Goal: Task Accomplishment & Management: Complete application form

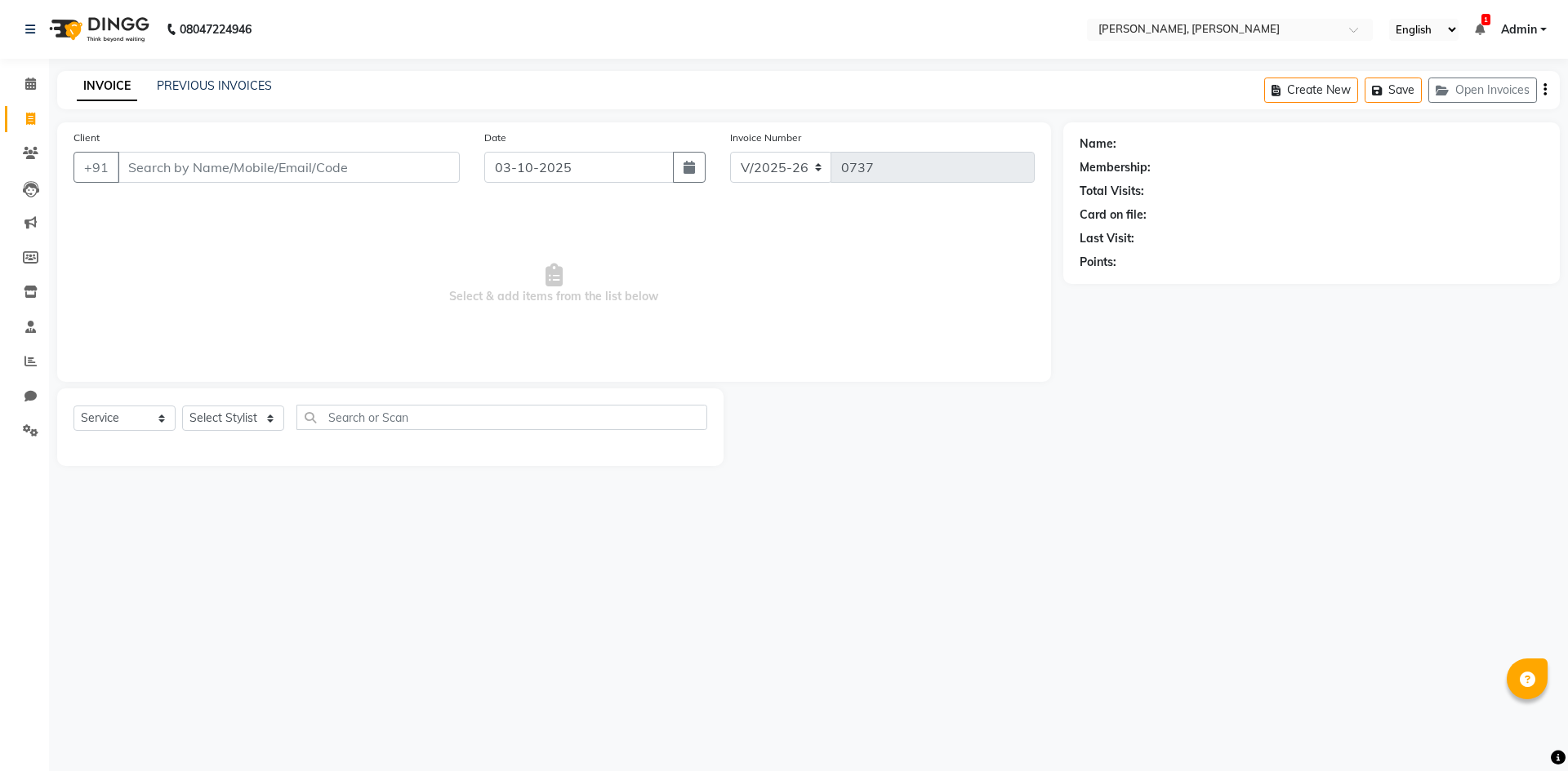
select select "5264"
select select "service"
select select "34979"
click at [182, 405] on select "Select Stylist Alam NAil Along anju [PERSON_NAME] [PERSON_NAME] Lolita luni" at bounding box center [233, 418] width 102 height 25
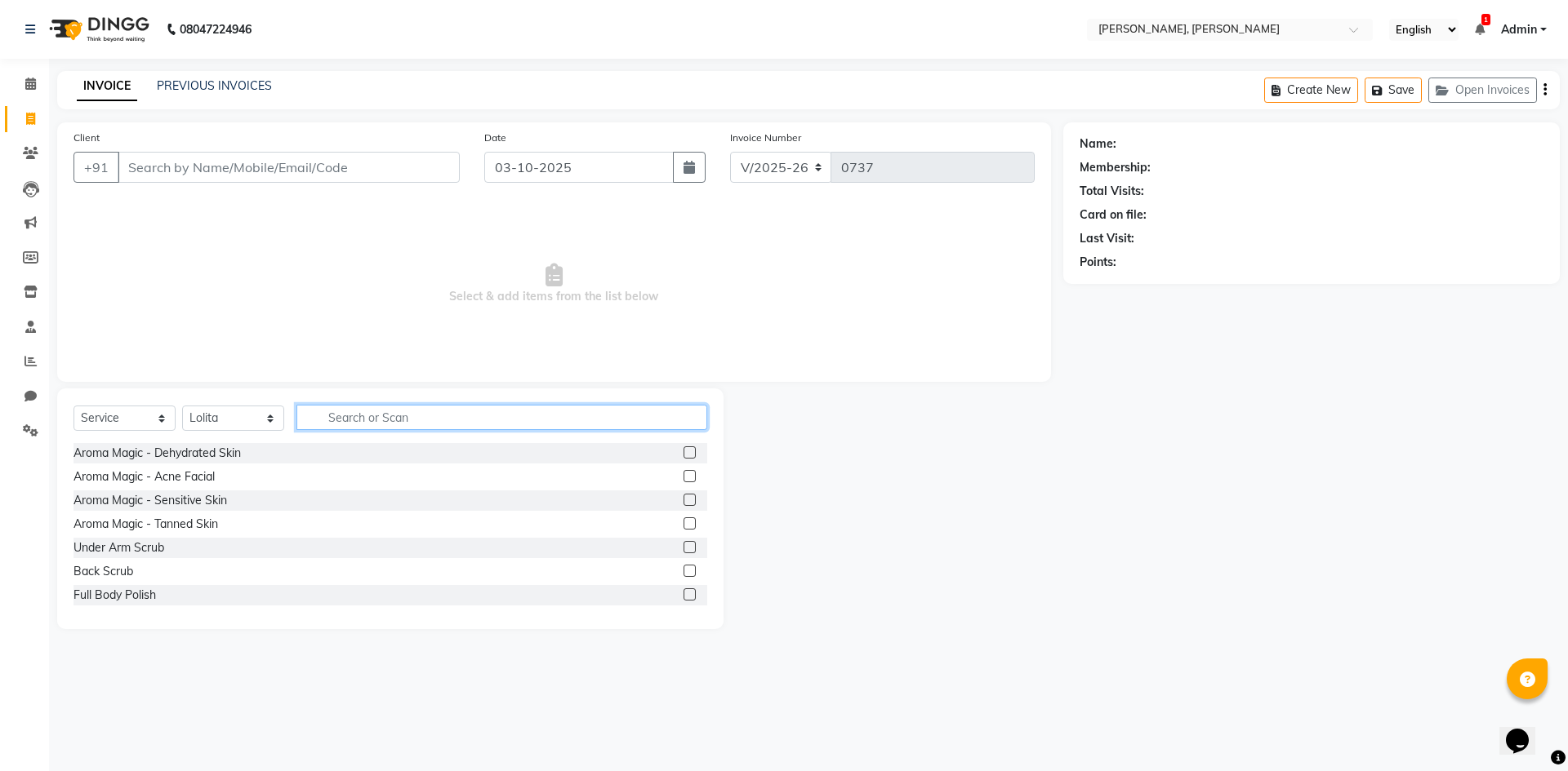
click at [337, 416] on input "text" at bounding box center [501, 418] width 411 height 25
type input "t"
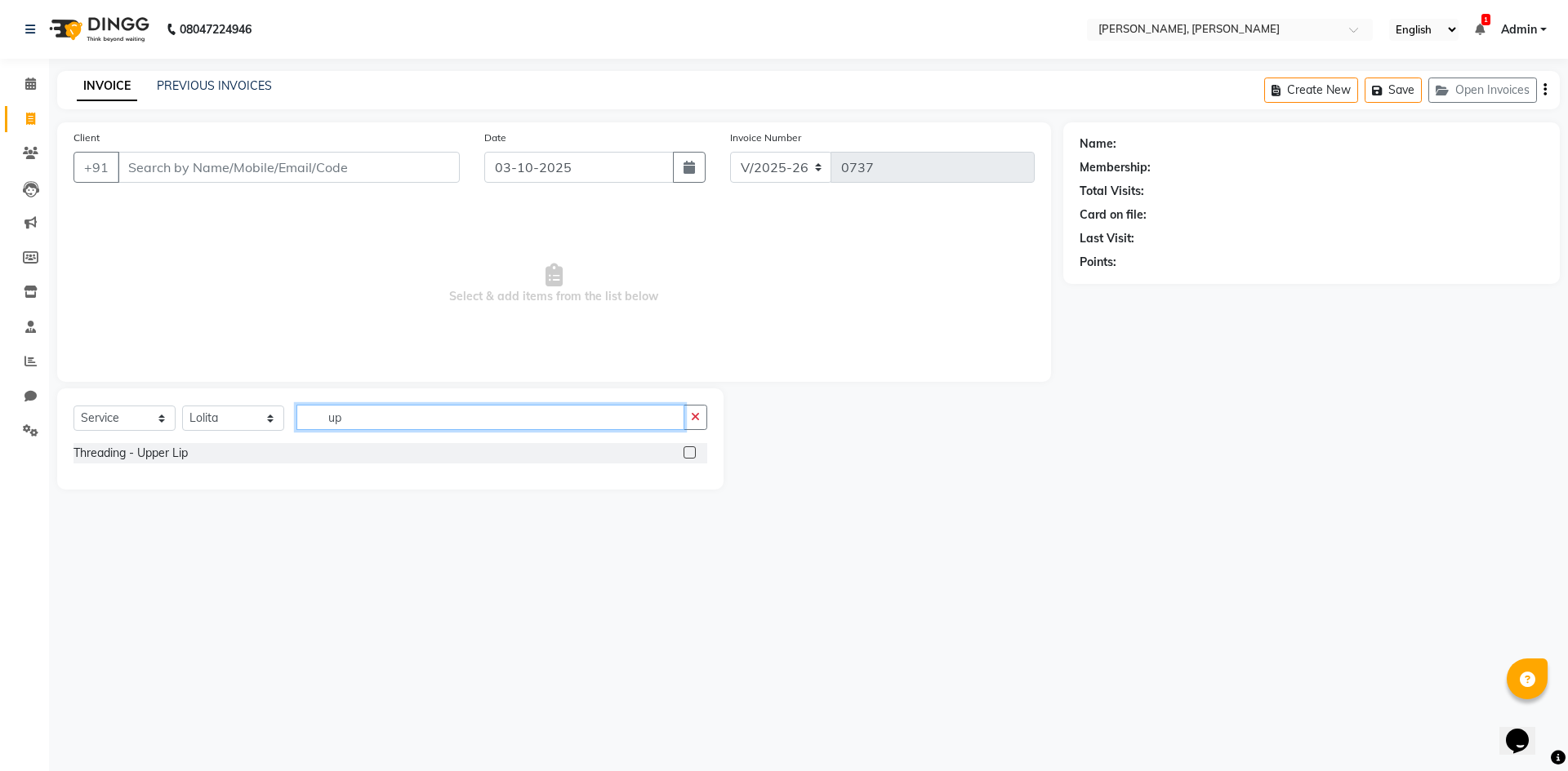
type input "u"
type input "thr"
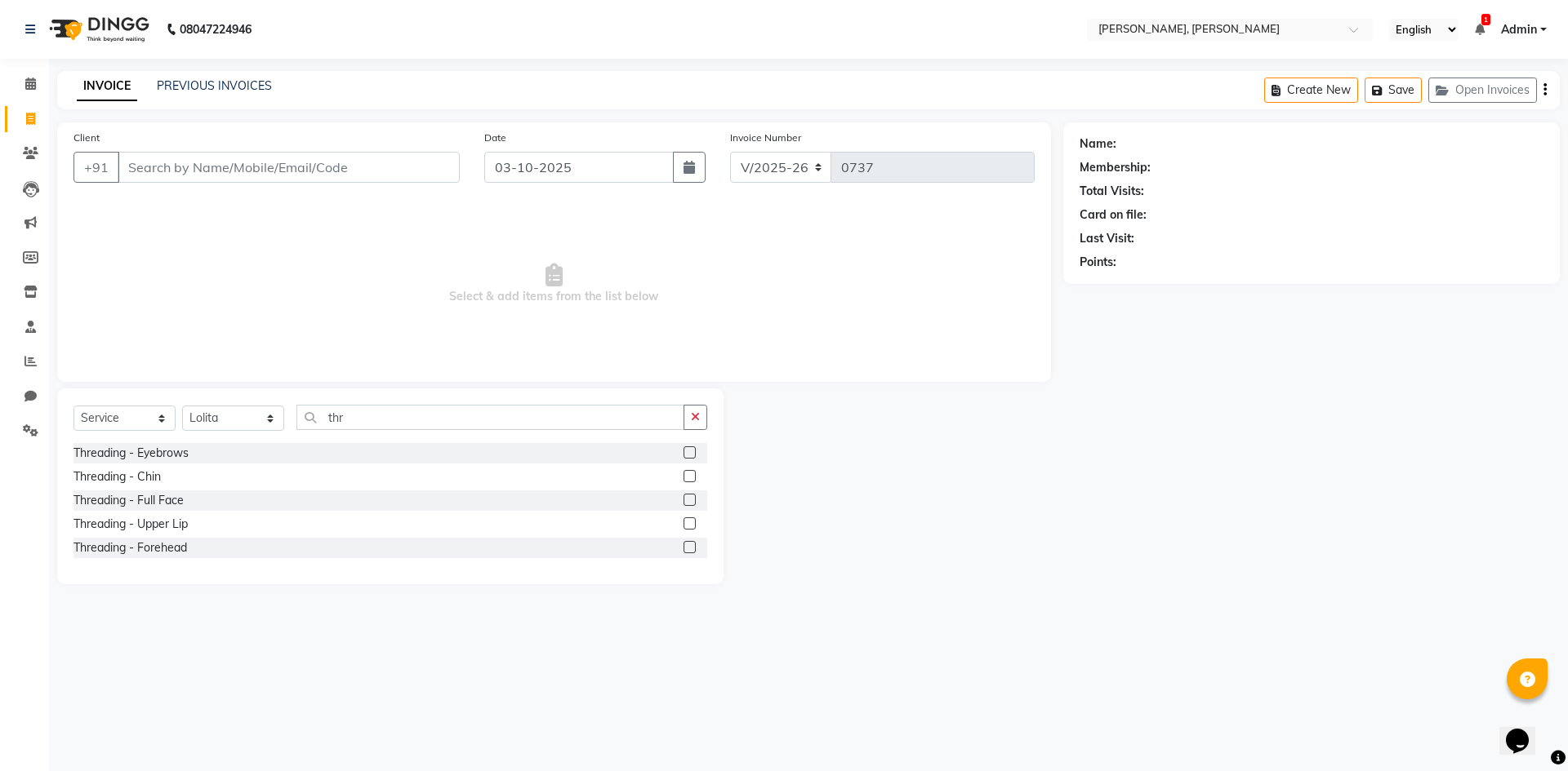
click at [686, 457] on label at bounding box center [690, 453] width 13 height 13
click at [686, 457] on input "checkbox" at bounding box center [689, 453] width 11 height 11
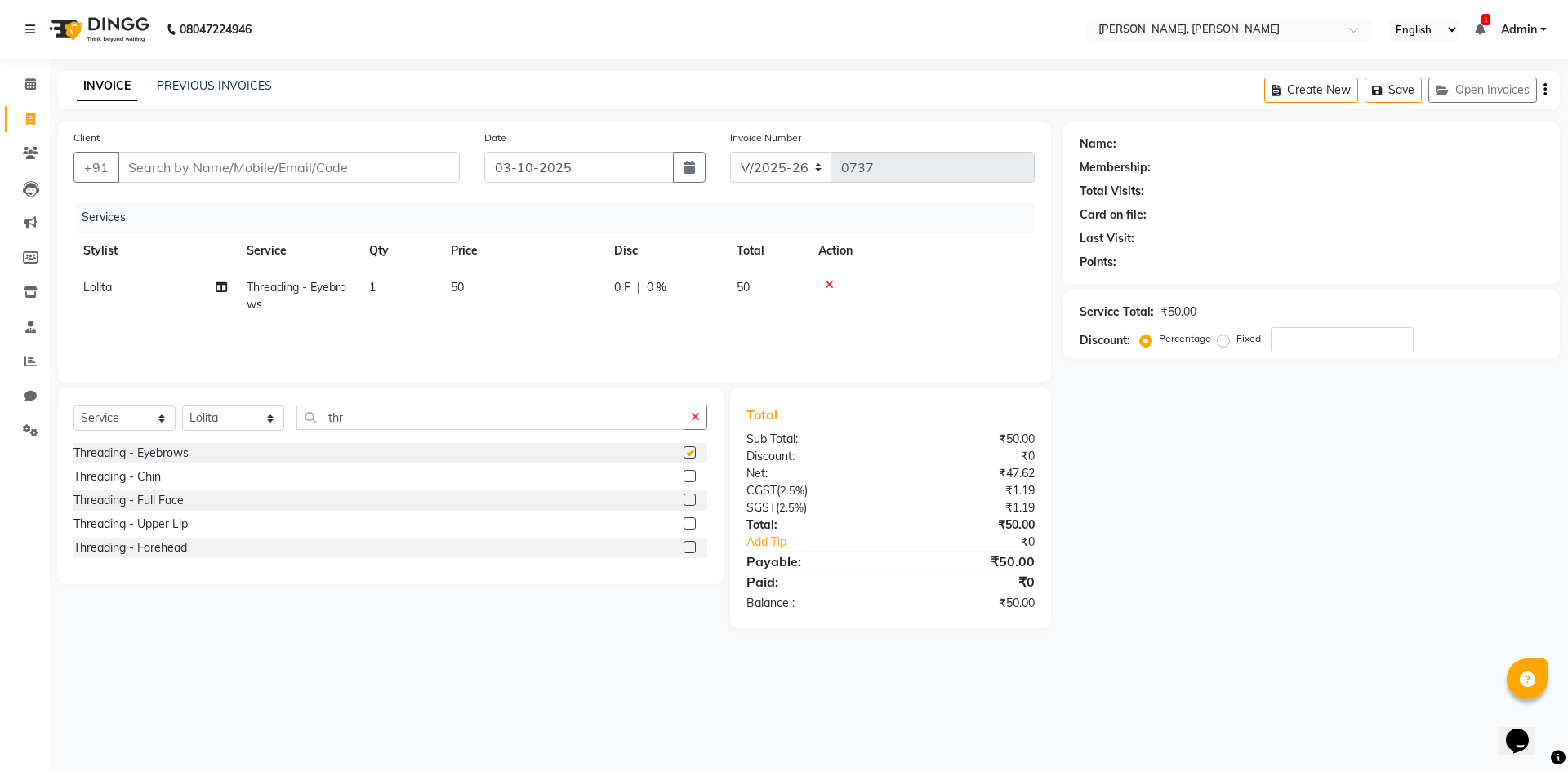
checkbox input "false"
click at [207, 165] on input "Client" at bounding box center [288, 167] width 342 height 31
click at [275, 419] on select "Select Stylist Alam NAil Along anju [PERSON_NAME] [PERSON_NAME] Lolita luni" at bounding box center [233, 418] width 102 height 25
select select "66502"
click at [182, 405] on select "Select Stylist Alam NAil Along anju [PERSON_NAME] [PERSON_NAME] Lolita luni" at bounding box center [233, 418] width 102 height 25
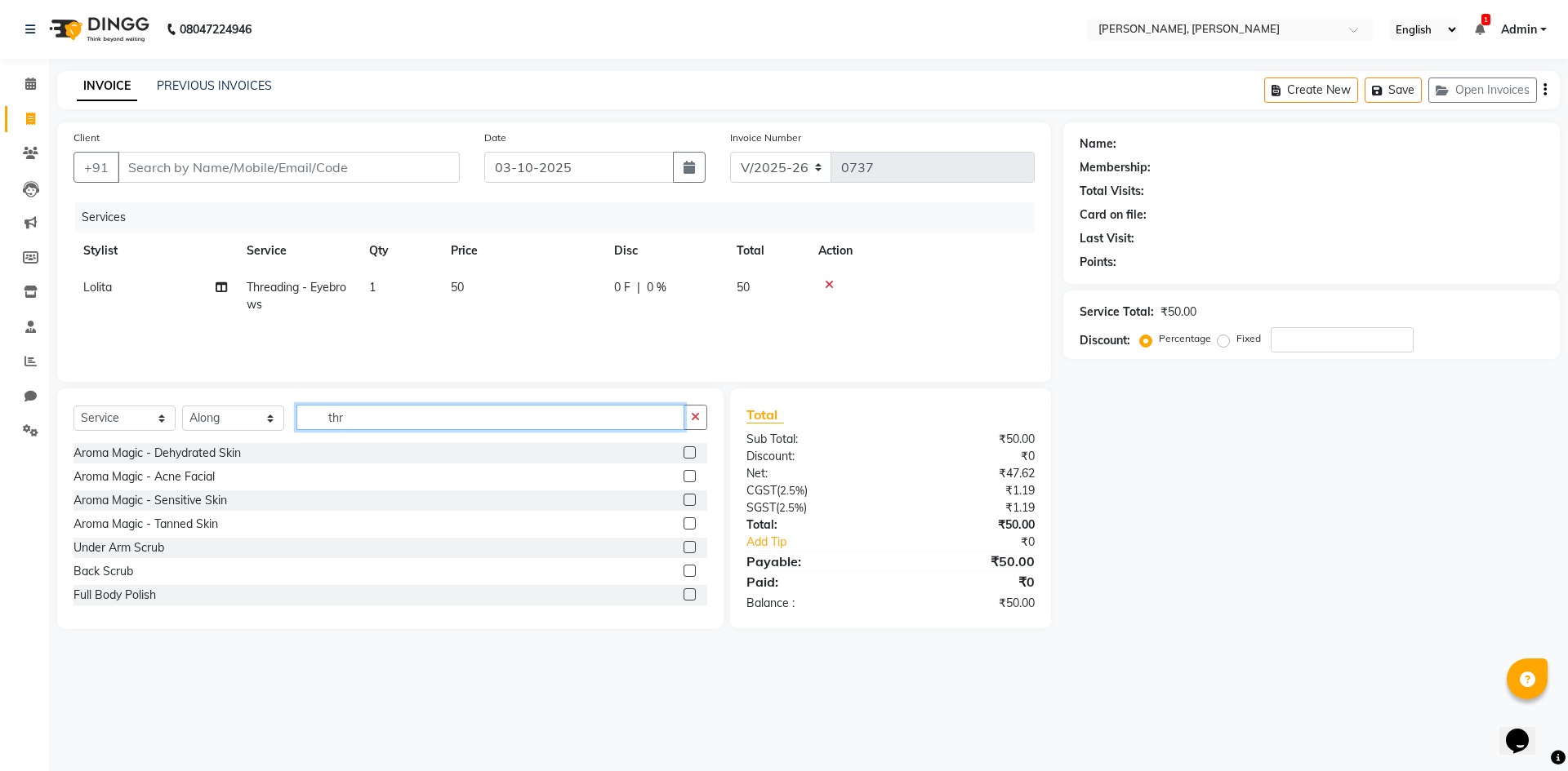
click at [350, 415] on input "thr" at bounding box center [490, 418] width 388 height 25
type input "t"
type input "haircut"
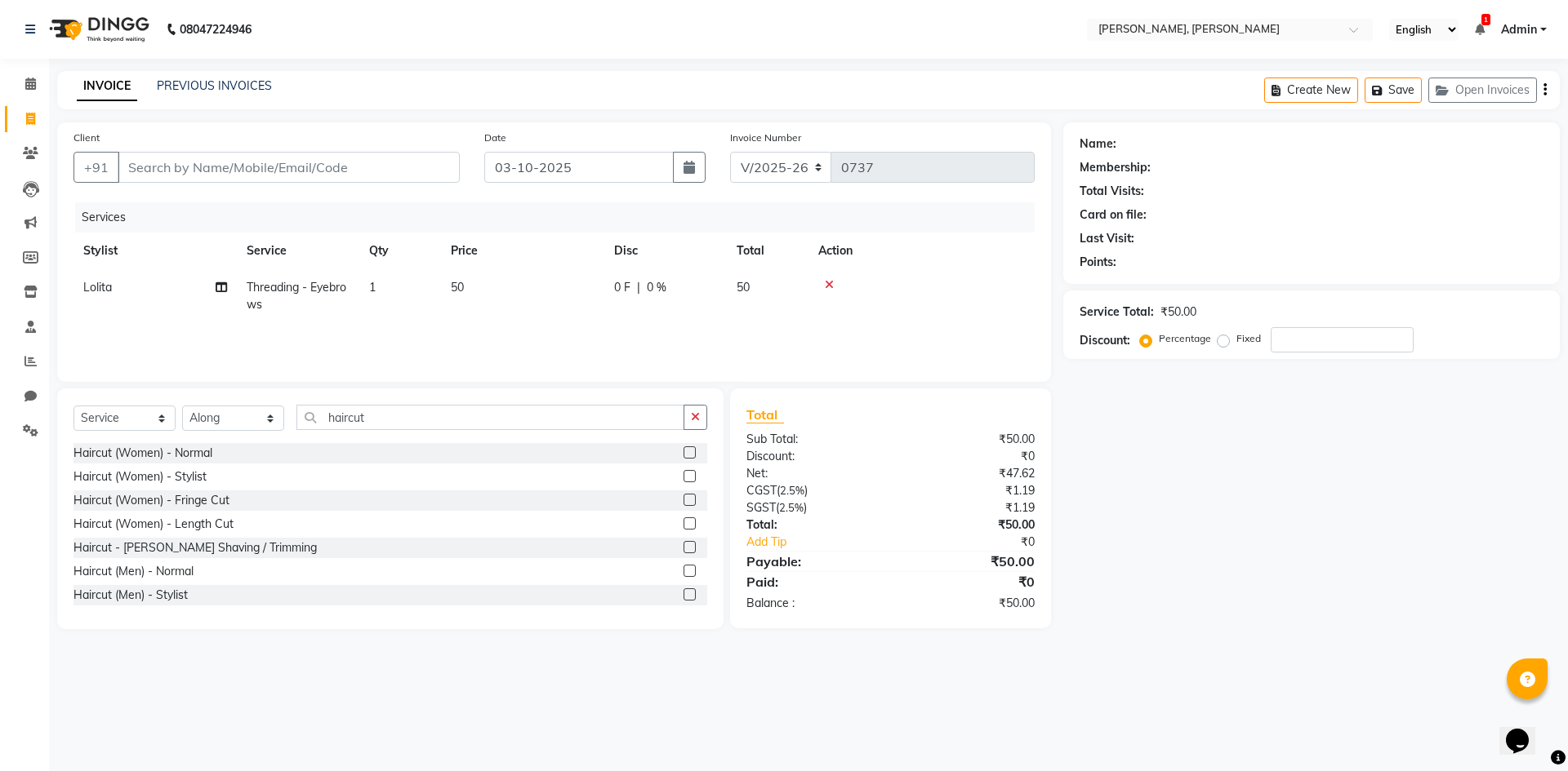
click at [684, 570] on label at bounding box center [690, 571] width 13 height 13
click at [684, 570] on input "checkbox" at bounding box center [689, 572] width 11 height 11
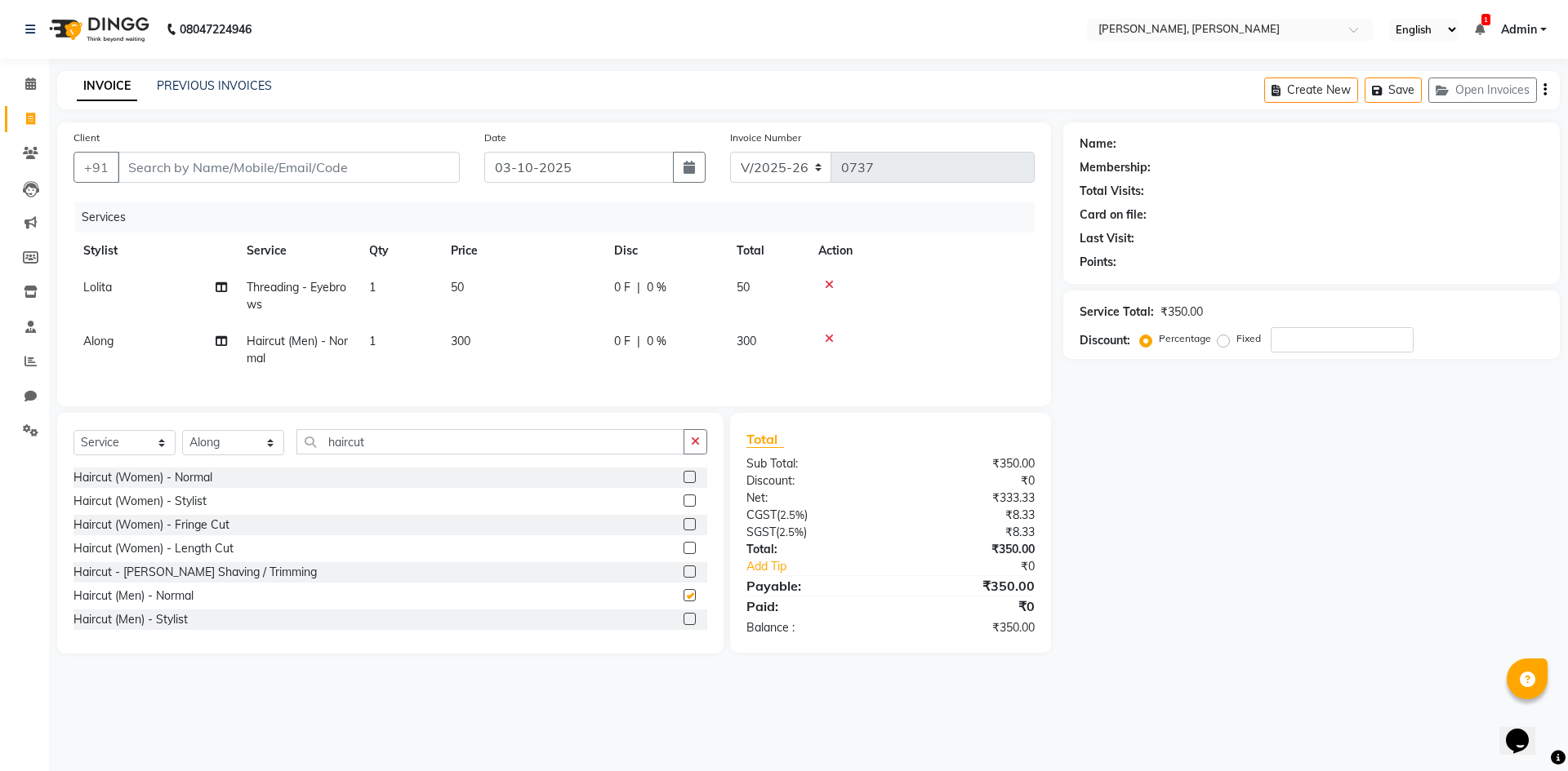
checkbox input "false"
click at [825, 287] on icon at bounding box center [830, 284] width 9 height 12
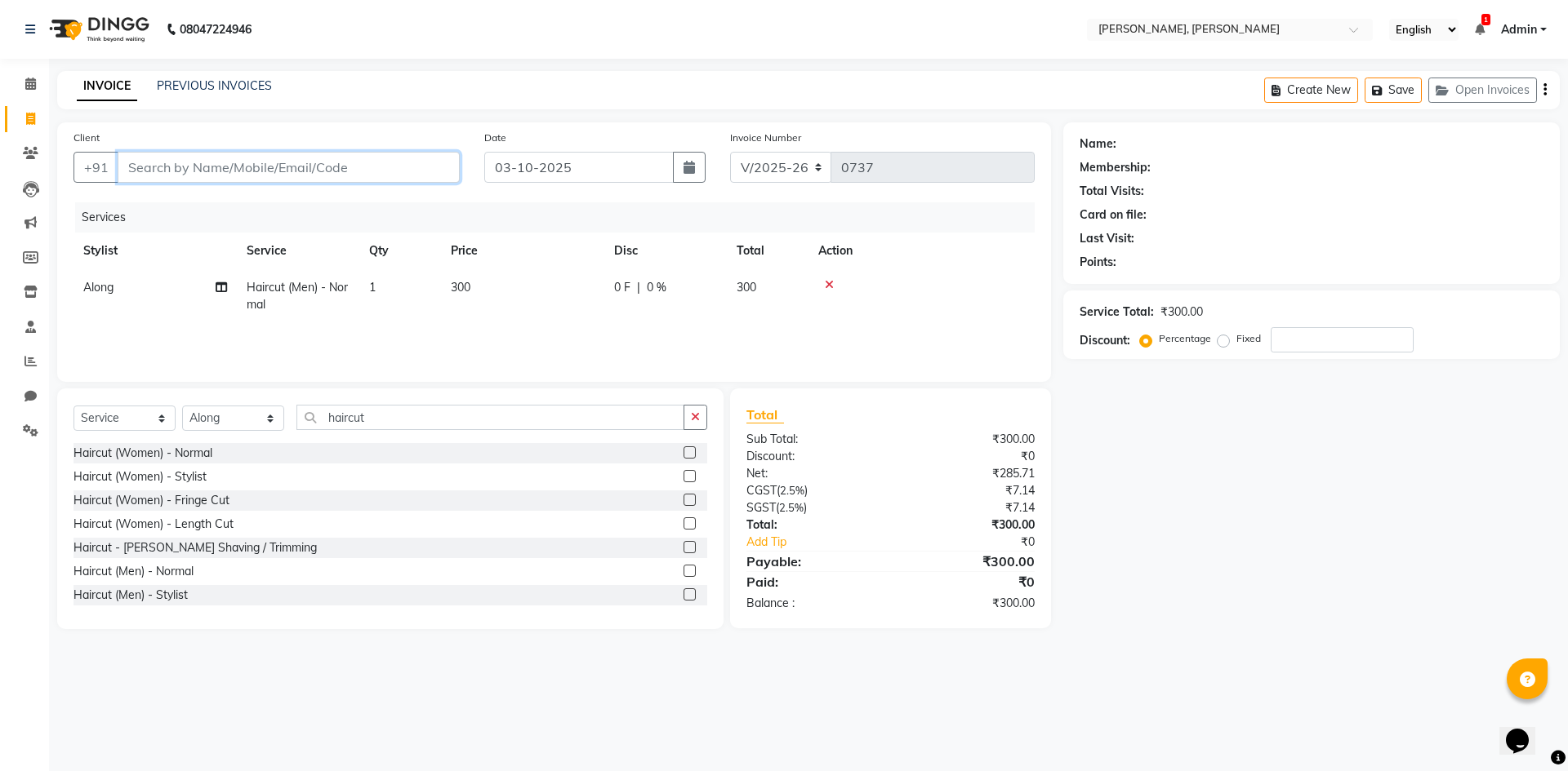
click at [143, 167] on input "Client" at bounding box center [288, 167] width 342 height 31
type input "8"
type input "0"
type input "8014776237"
click at [437, 170] on span "Add Client" at bounding box center [418, 167] width 64 height 16
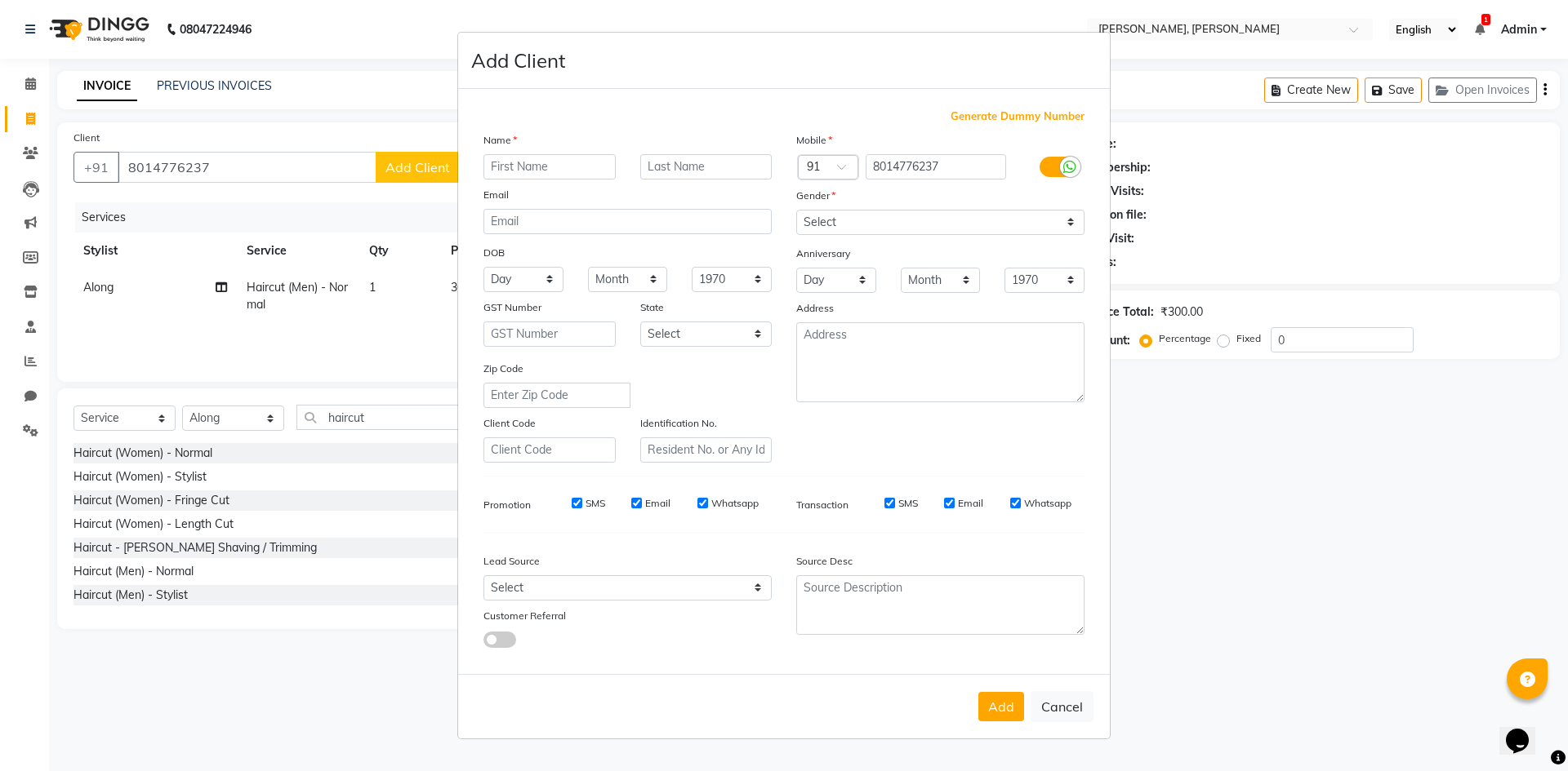
click at [524, 167] on input "text" at bounding box center [550, 166] width 132 height 25
type input "chntimo"
click at [1067, 223] on select "Select [DEMOGRAPHIC_DATA] [DEMOGRAPHIC_DATA] Other Prefer Not To Say" at bounding box center [941, 223] width 288 height 25
select select "[DEMOGRAPHIC_DATA]"
click at [797, 210] on select "Select [DEMOGRAPHIC_DATA] [DEMOGRAPHIC_DATA] Other Prefer Not To Say" at bounding box center [941, 223] width 288 height 25
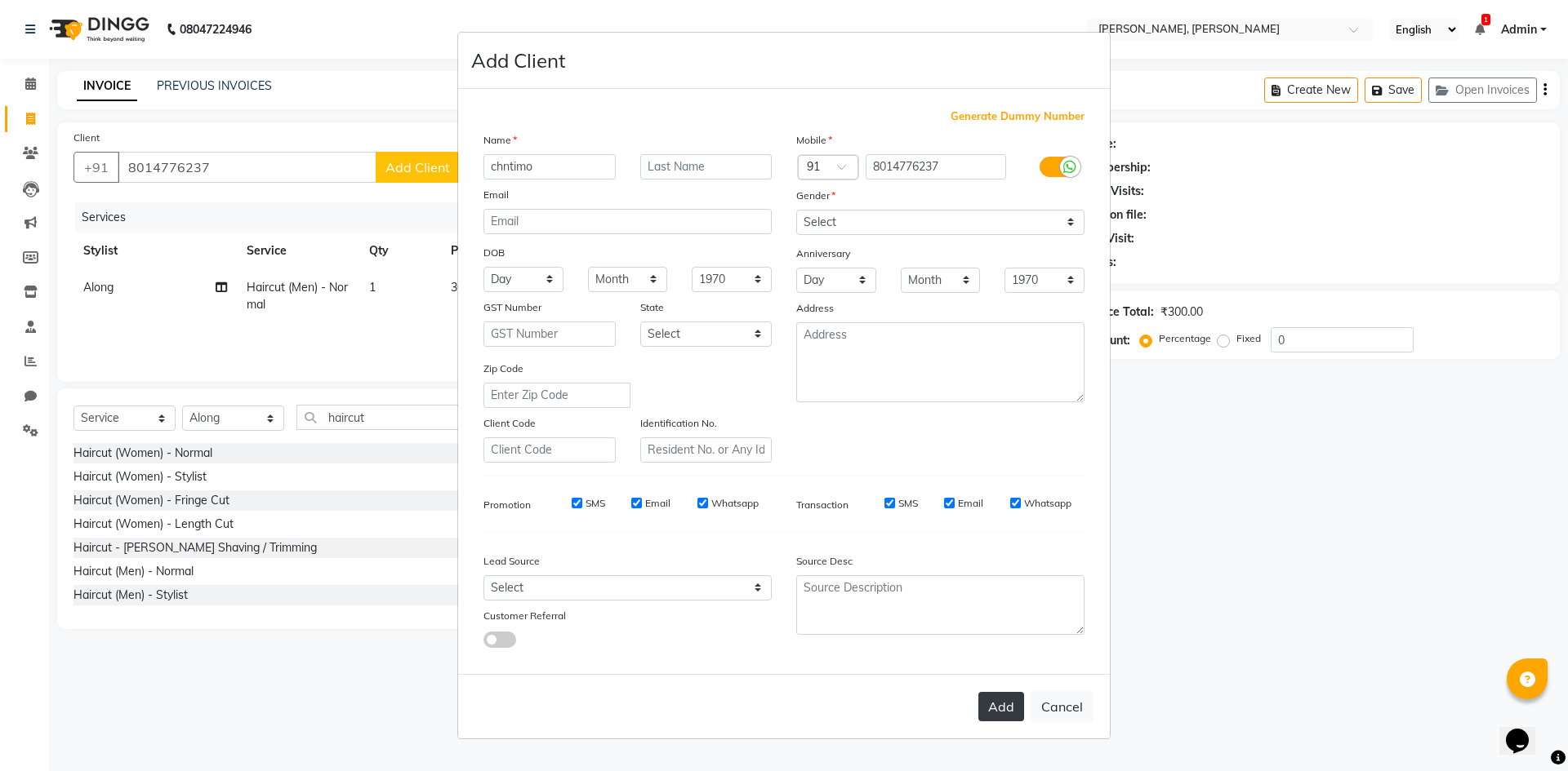
click at [1009, 706] on button "Add" at bounding box center [1001, 707] width 46 height 30
select select
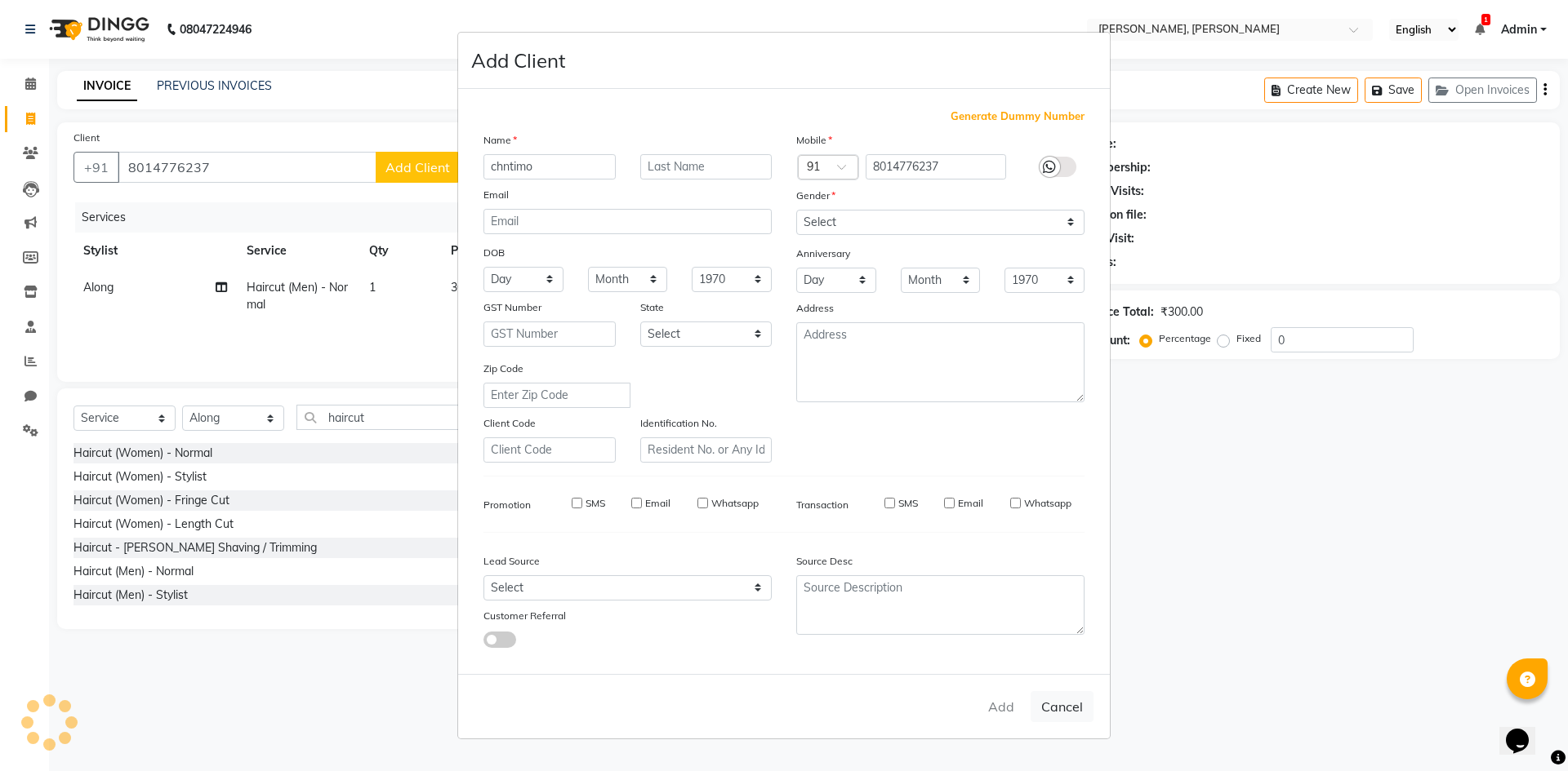
select select
checkbox input "false"
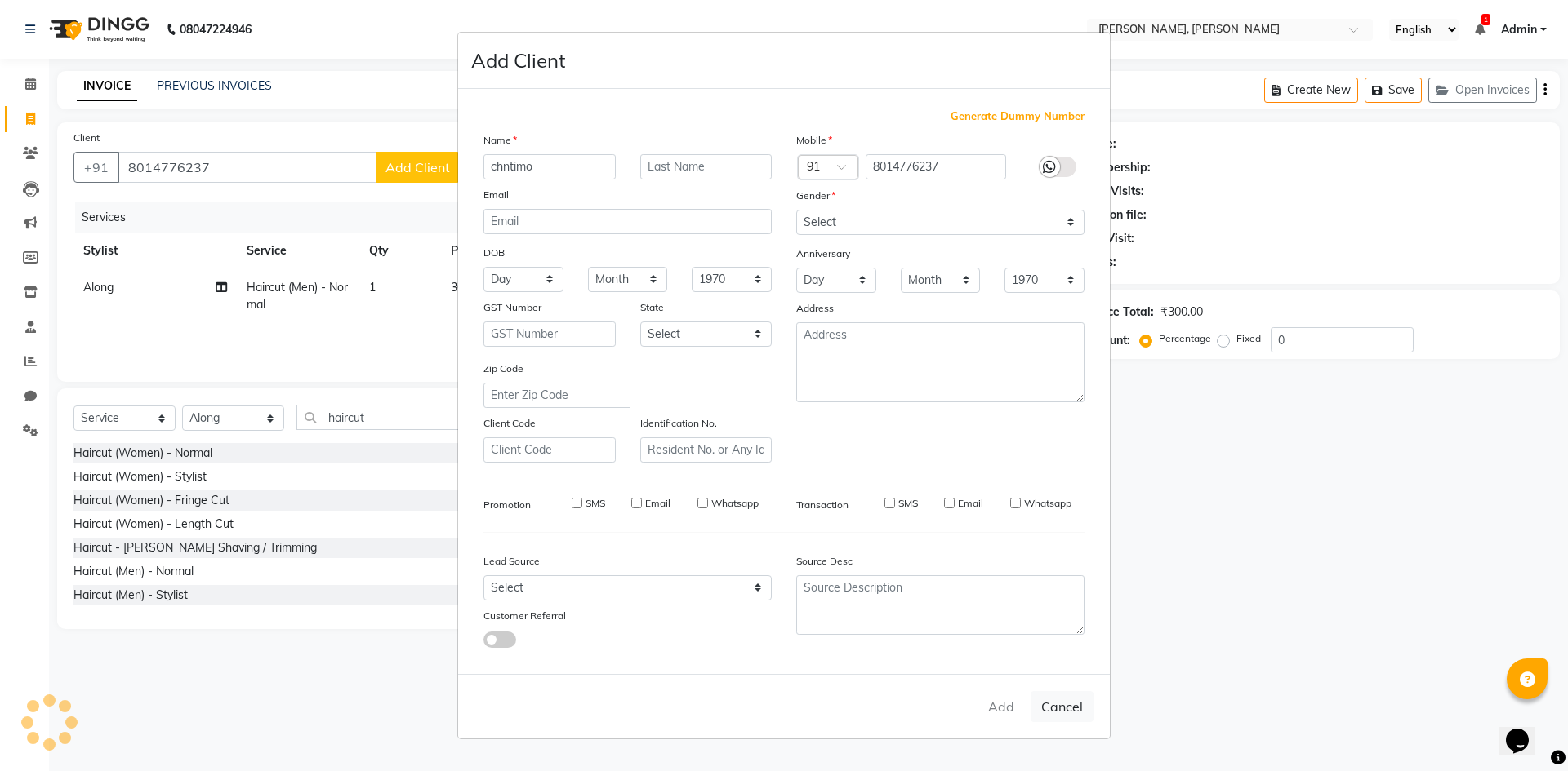
checkbox input "false"
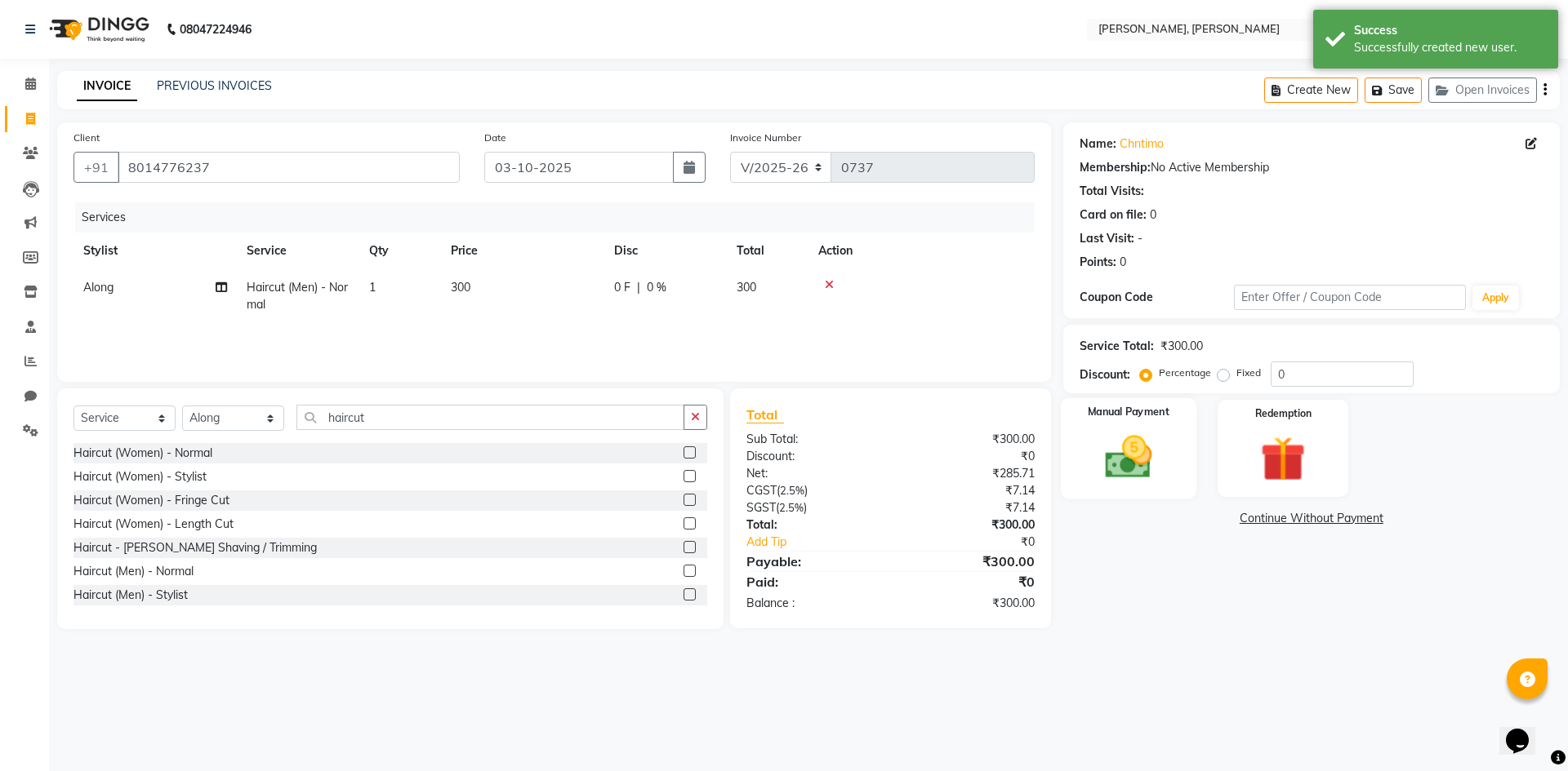
click at [1142, 460] on img at bounding box center [1128, 457] width 76 height 54
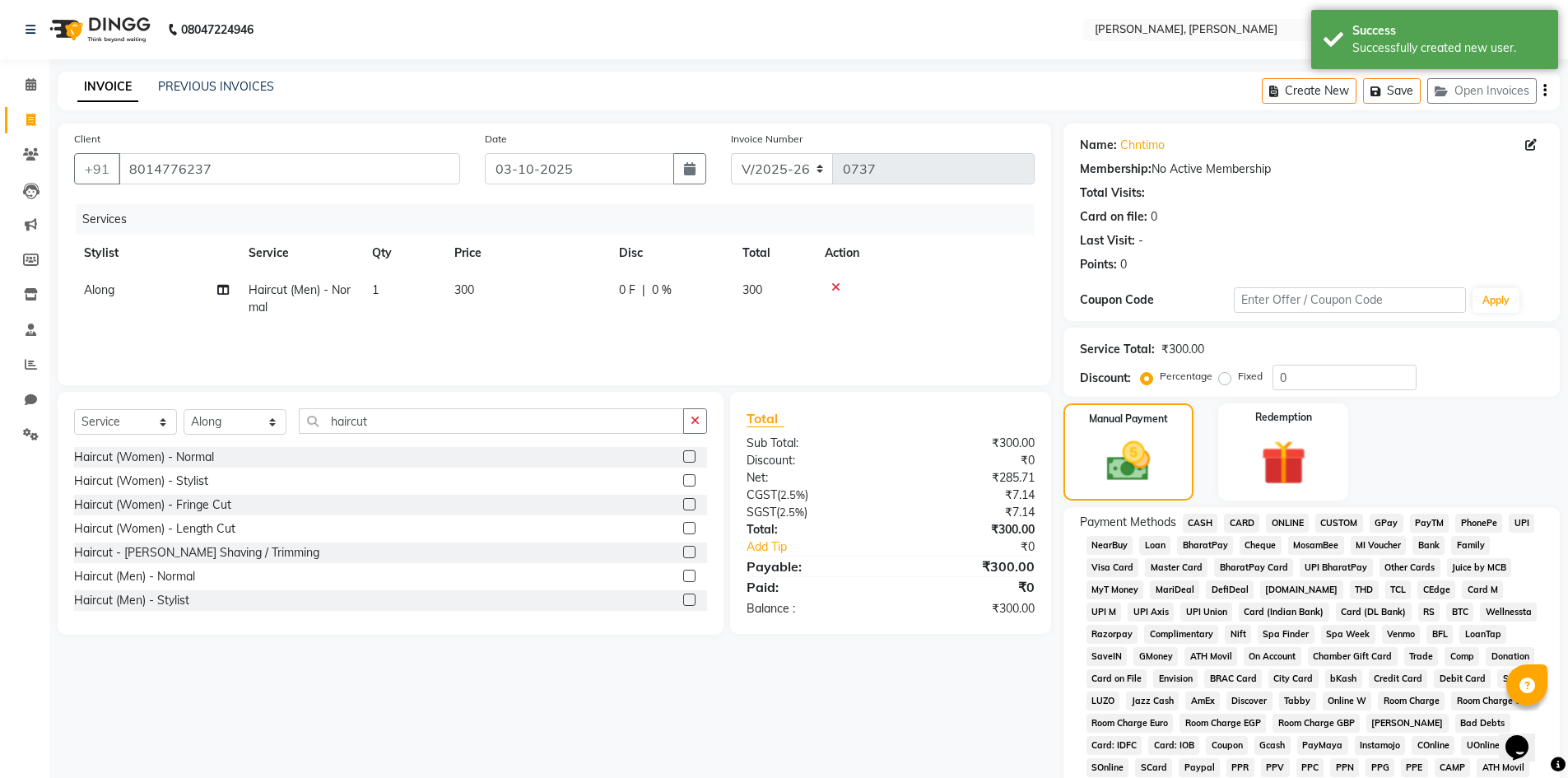
click at [1394, 522] on span "GPay" at bounding box center [1386, 523] width 33 height 19
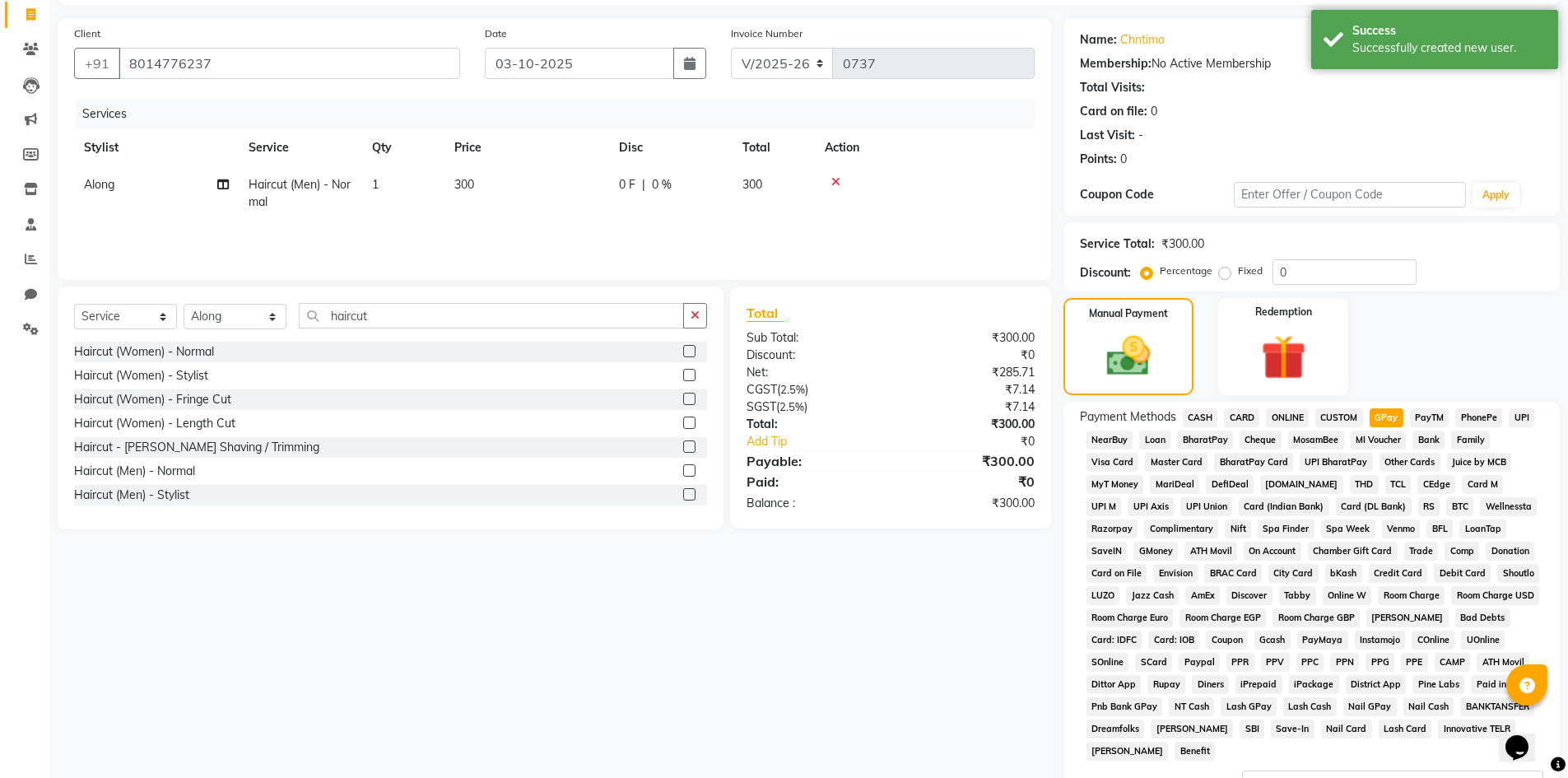
scroll to position [306, 0]
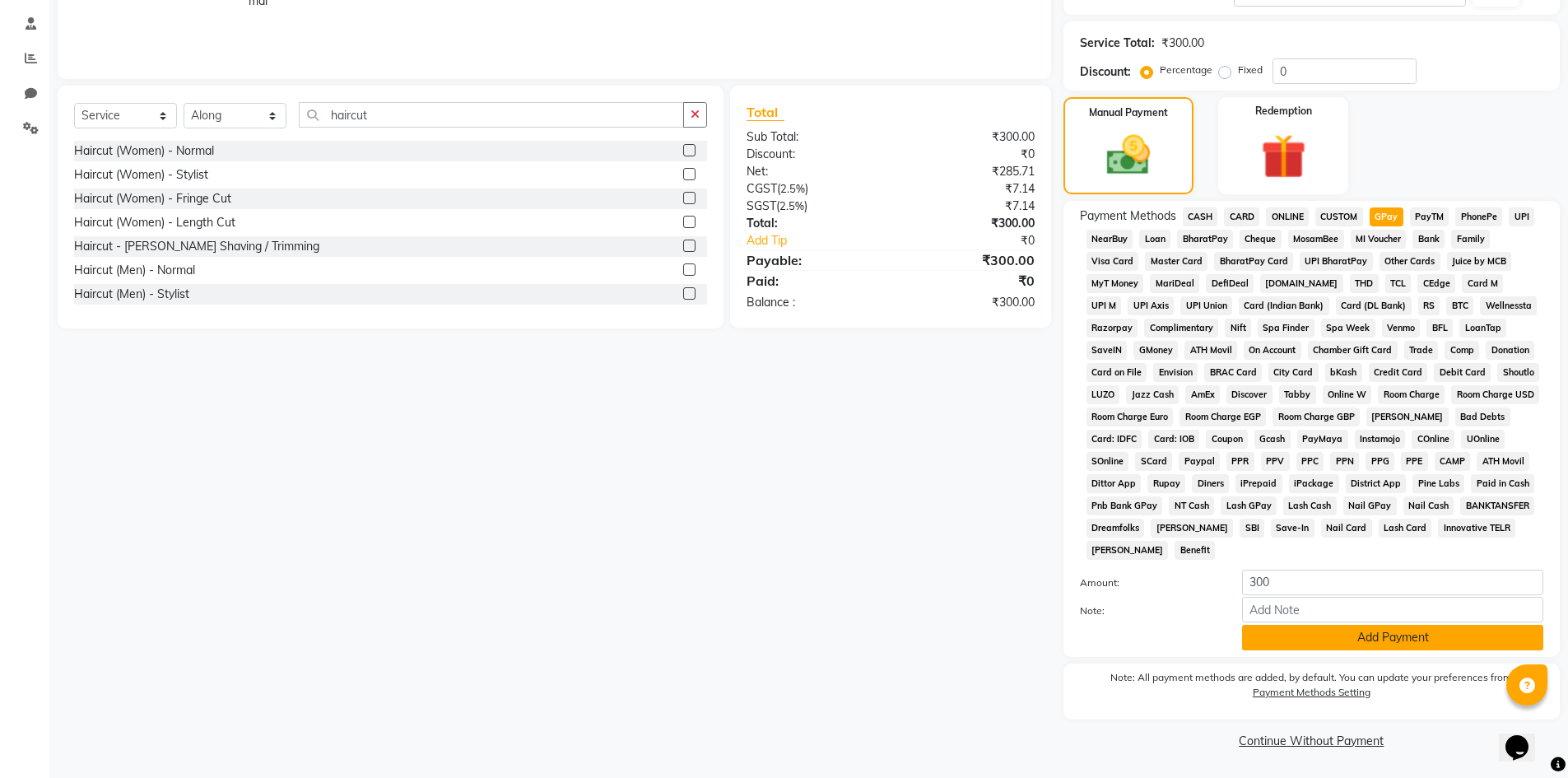
click at [1299, 638] on button "Add Payment" at bounding box center [1393, 638] width 301 height 25
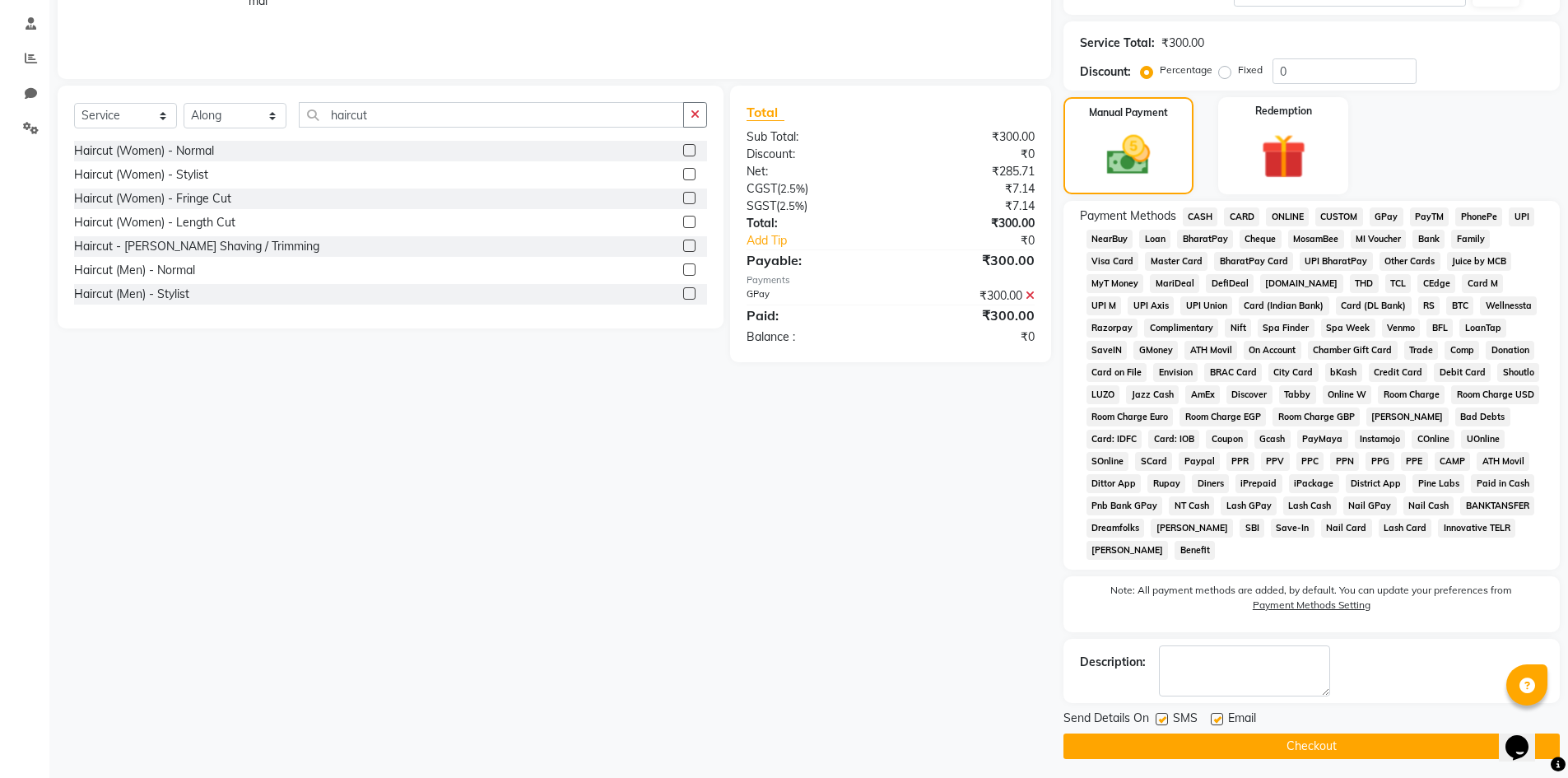
click at [1278, 748] on button "Checkout" at bounding box center [1312, 746] width 496 height 25
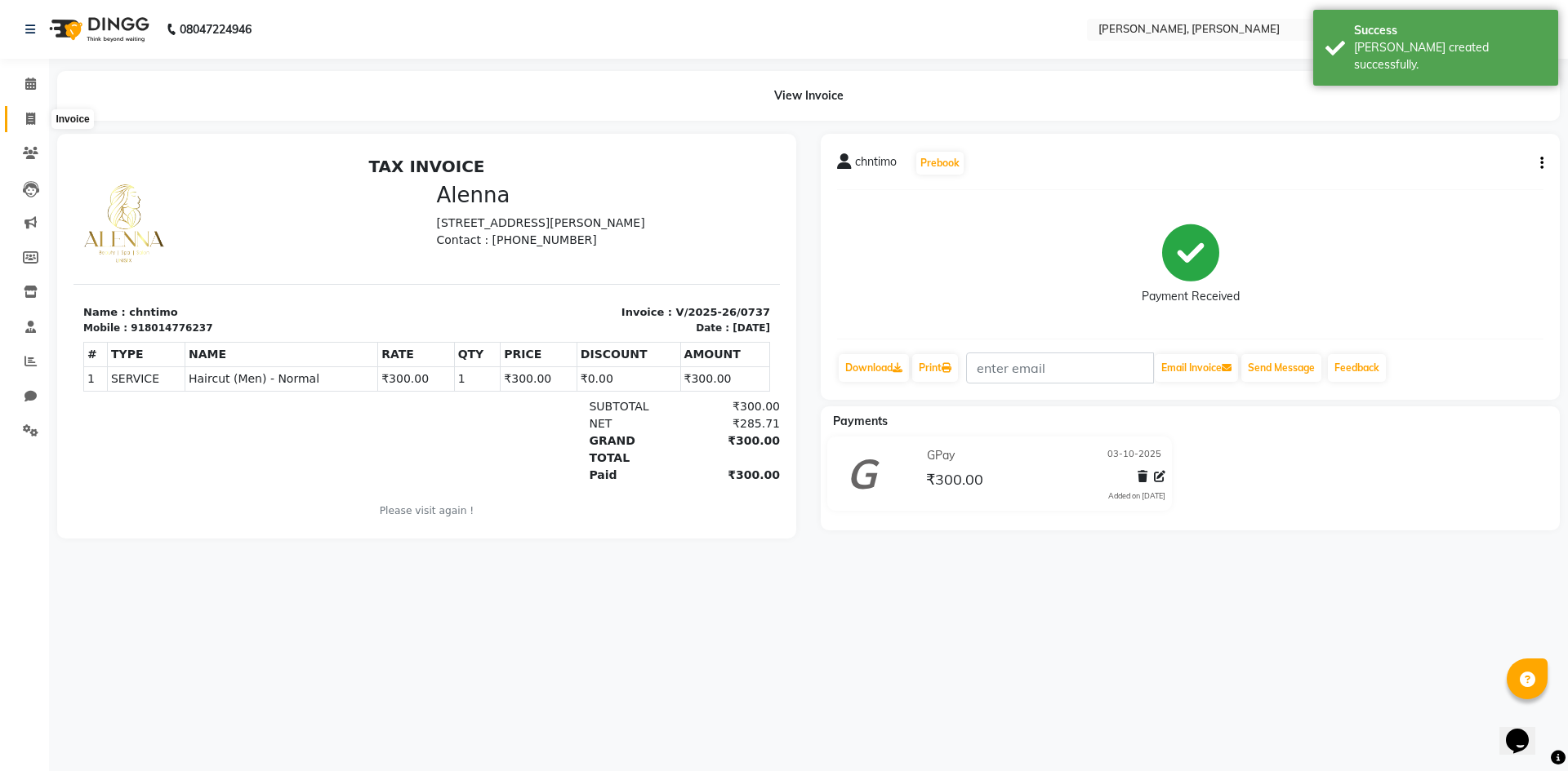
click at [26, 120] on icon at bounding box center [30, 119] width 9 height 13
select select "service"
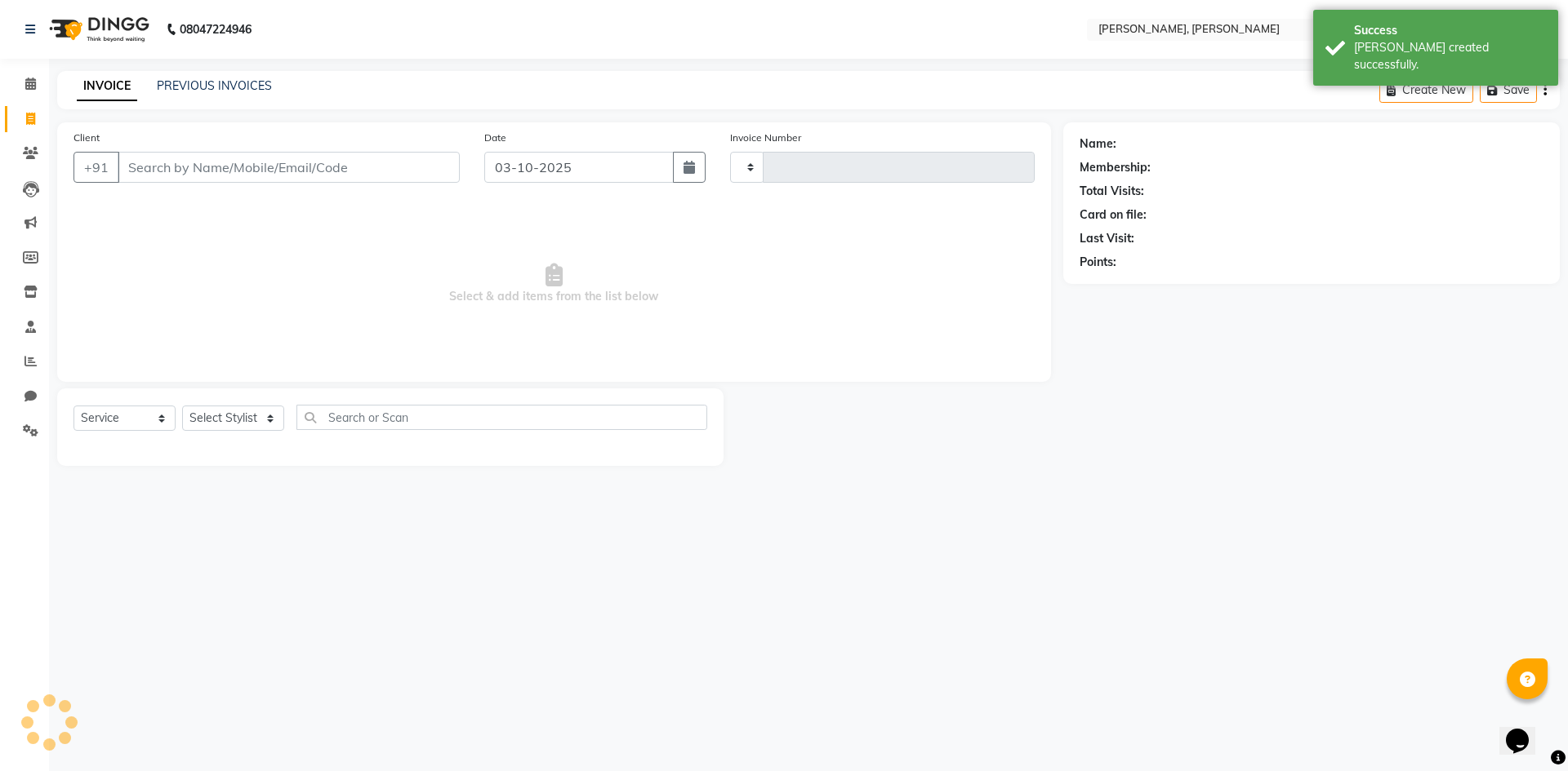
type input "0738"
select select "5264"
click at [270, 415] on select "Select Stylist" at bounding box center [233, 418] width 102 height 25
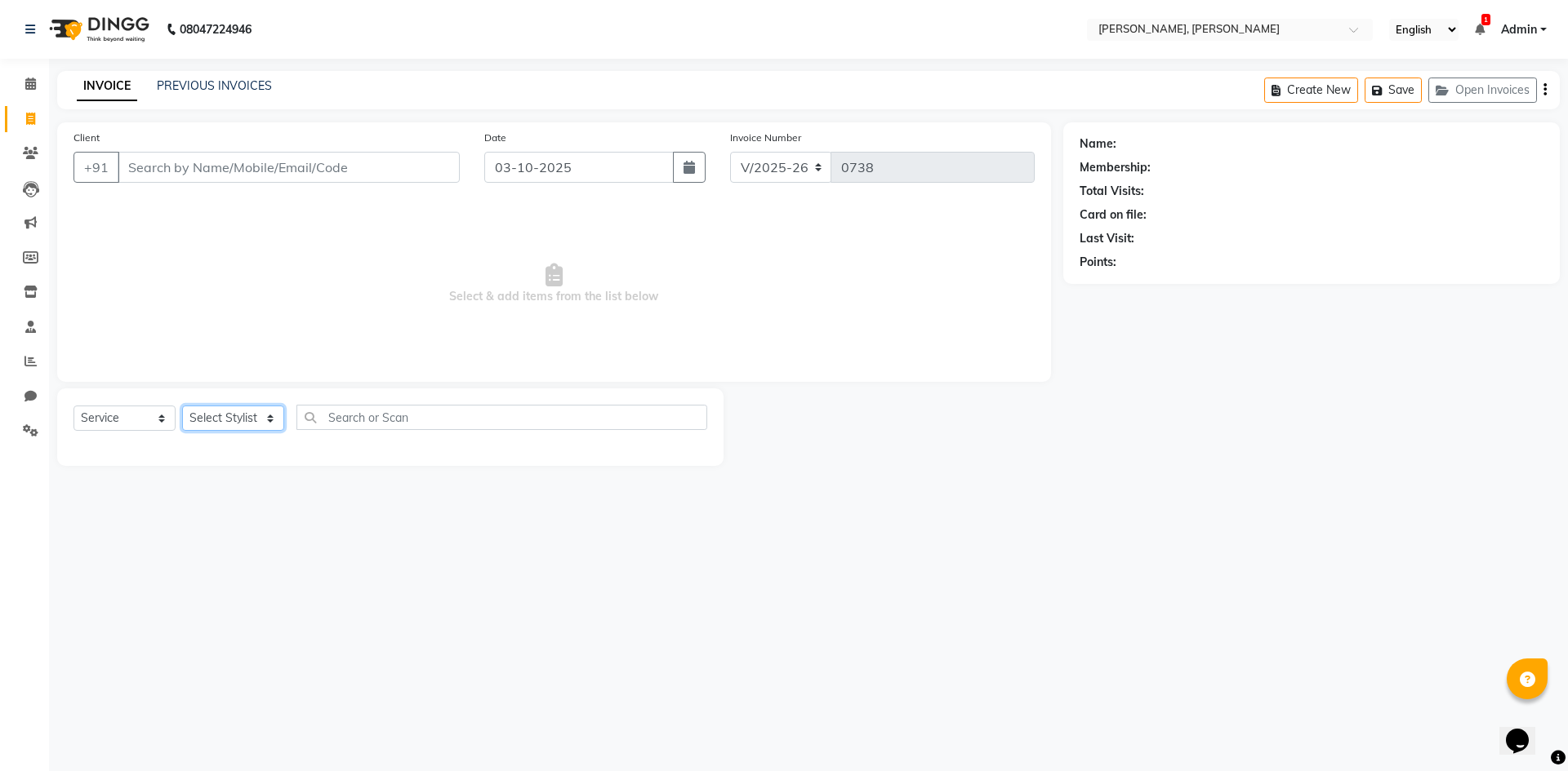
select select "34979"
click at [182, 405] on select "Select Stylist Alam NAil Along anju [PERSON_NAME] [PERSON_NAME] Lolita luni" at bounding box center [233, 418] width 102 height 25
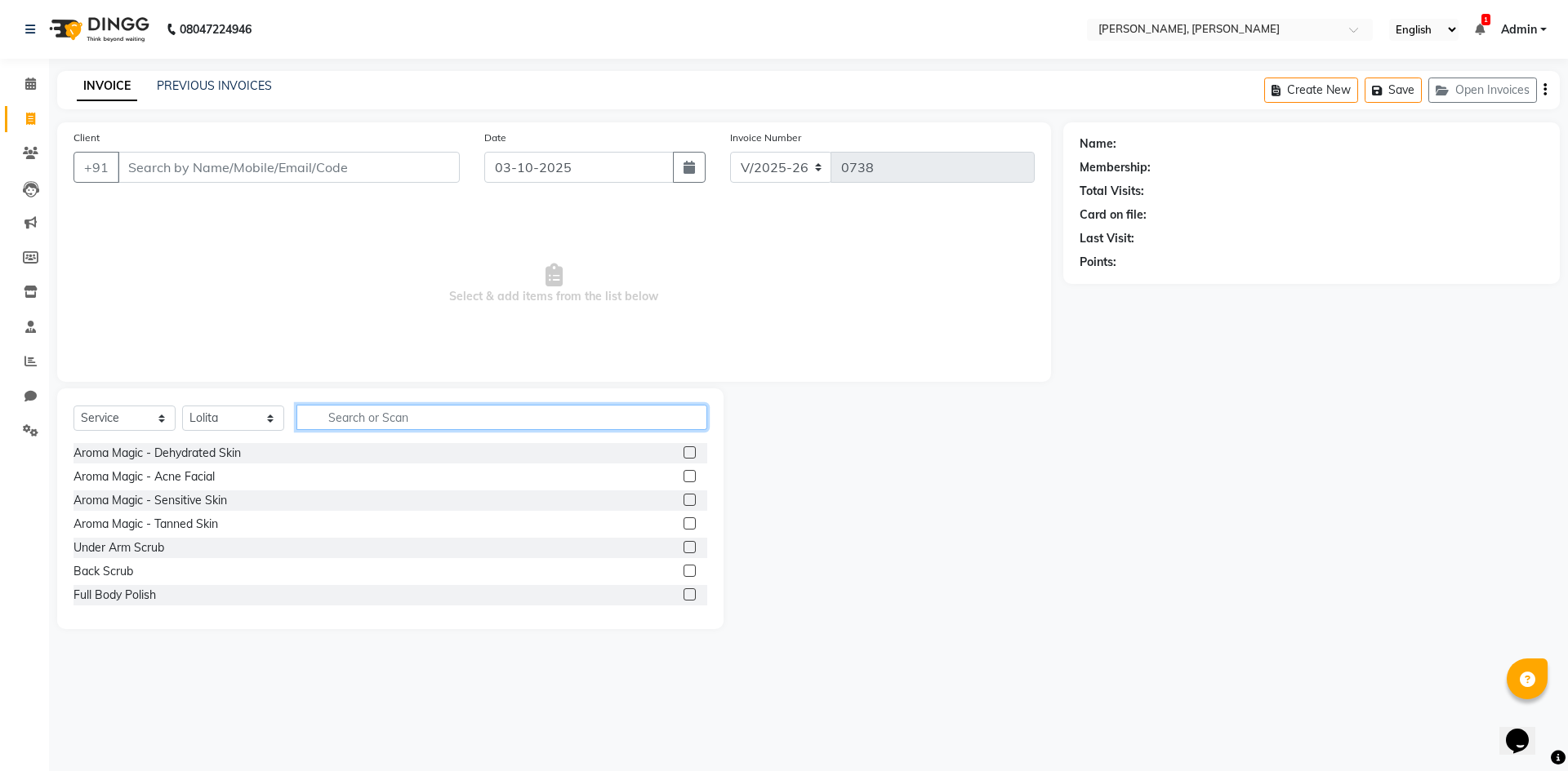
click at [337, 422] on input "text" at bounding box center [501, 418] width 411 height 25
type input "thr"
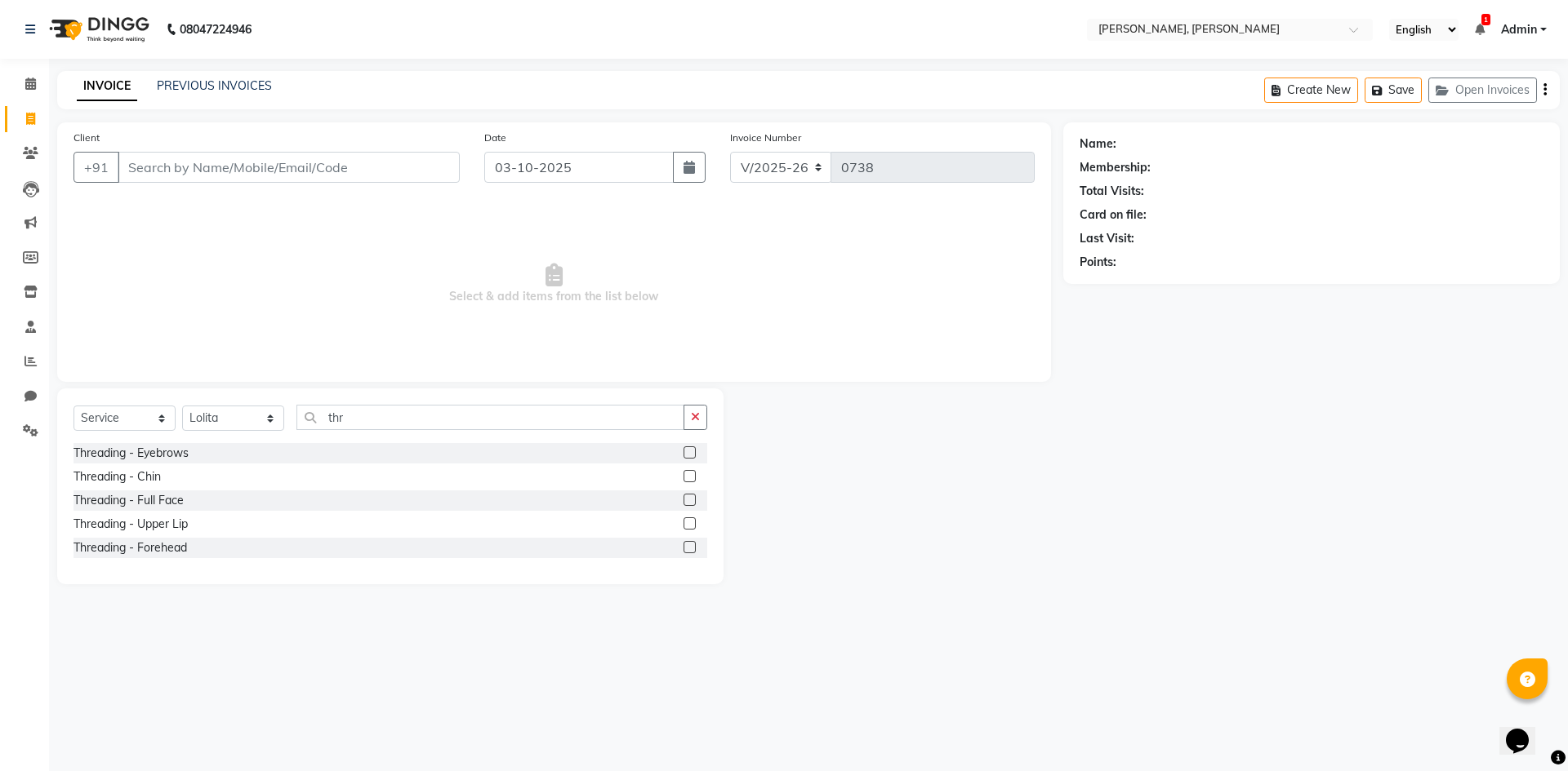
click at [687, 450] on label at bounding box center [690, 453] width 13 height 13
click at [687, 450] on input "checkbox" at bounding box center [689, 453] width 11 height 11
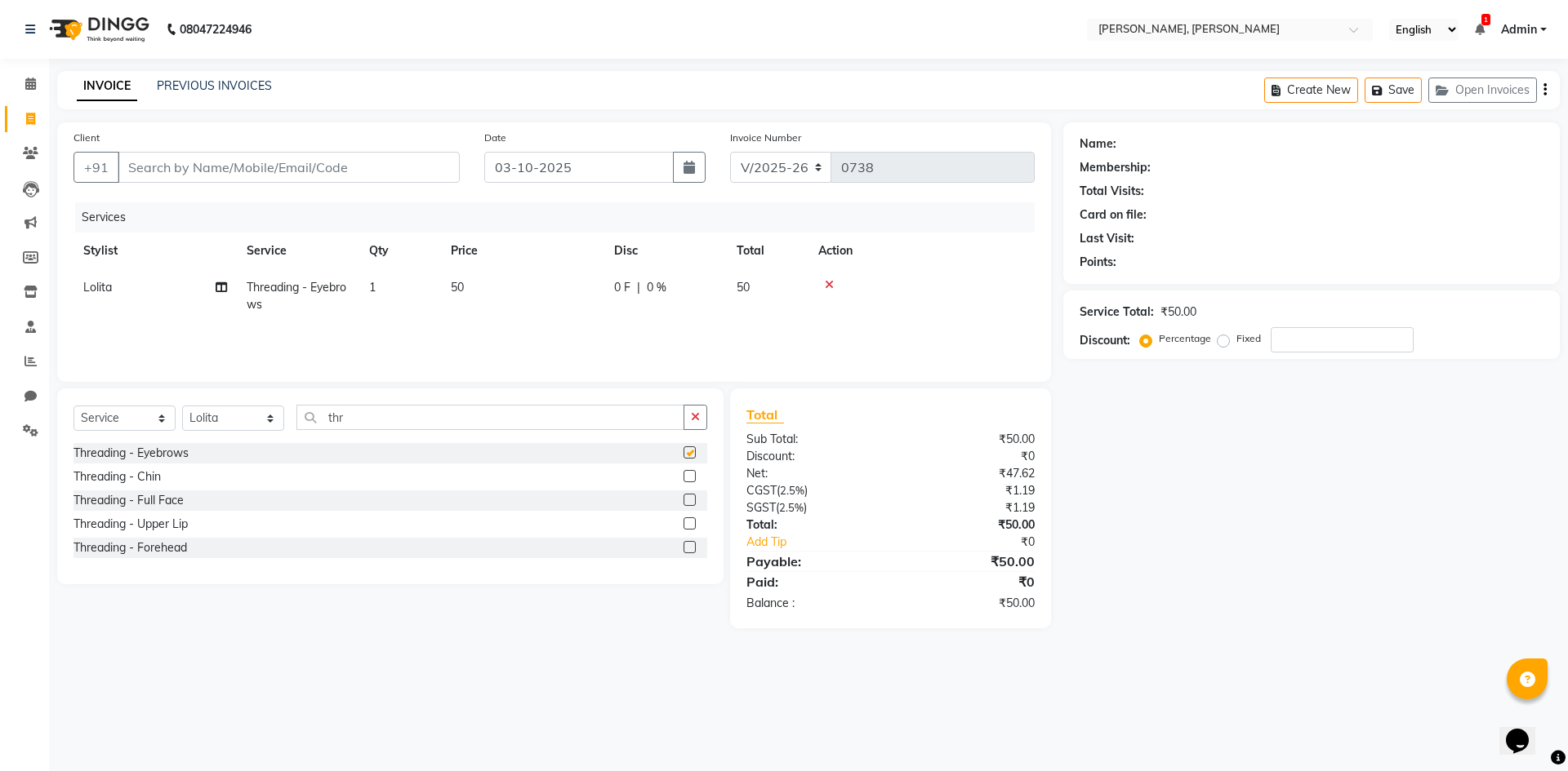
checkbox input "false"
click at [271, 423] on select "Select Stylist Alam NAil Along anju [PERSON_NAME] [PERSON_NAME] Lolita luni" at bounding box center [233, 418] width 102 height 25
select select "66502"
click at [182, 405] on select "Select Stylist Alam NAil Along anju [PERSON_NAME] [PERSON_NAME] Lolita luni" at bounding box center [233, 418] width 102 height 25
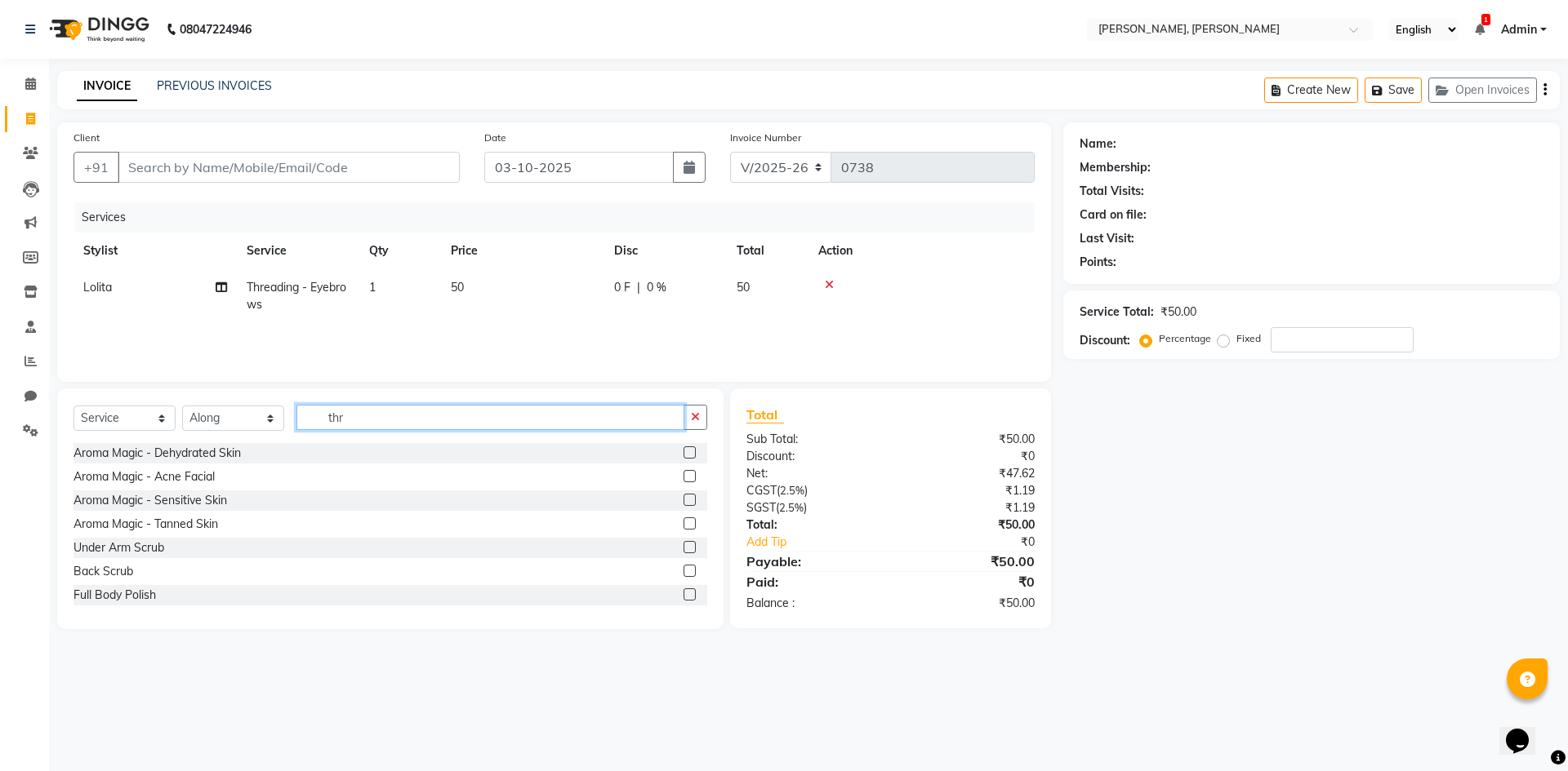
click at [359, 417] on input "thr" at bounding box center [490, 418] width 388 height 25
type input "t"
